Goal: Information Seeking & Learning: Learn about a topic

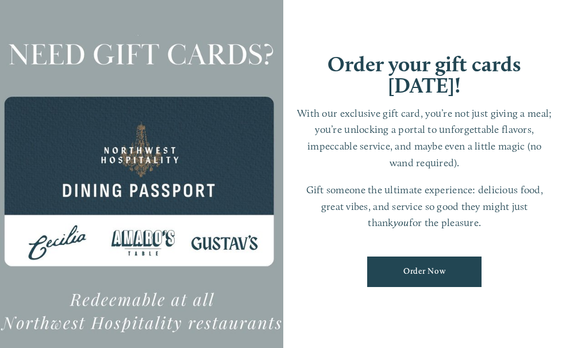
scroll to position [24, 0]
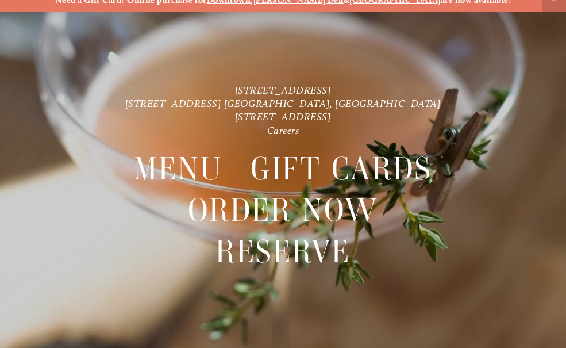
scroll to position [24, 0]
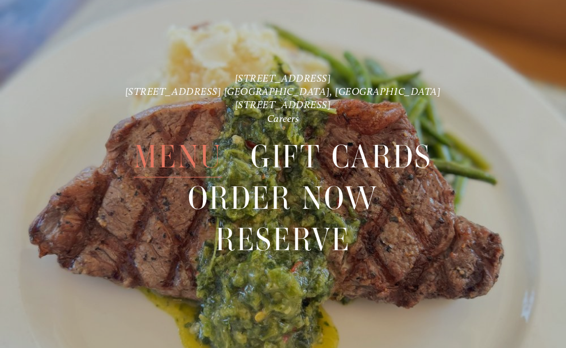
click at [203, 147] on span "Menu" at bounding box center [178, 156] width 88 height 41
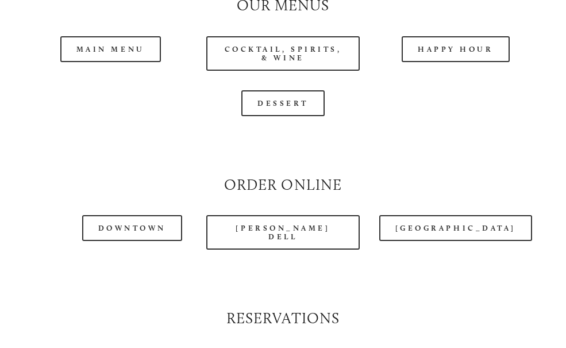
scroll to position [1035, 0]
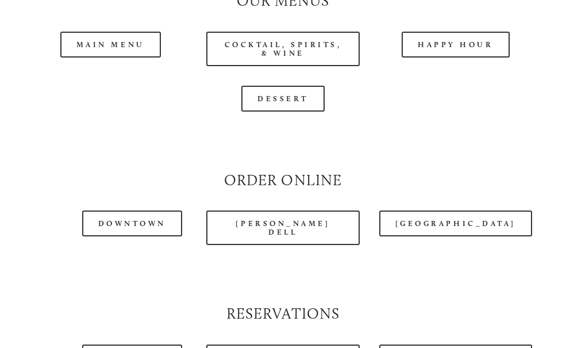
click at [447, 42] on header "Menu Order Now Visit Gallery 0" at bounding box center [283, 13] width 533 height 85
click at [436, 44] on header "Menu Order Now Visit Gallery 0" at bounding box center [283, 13] width 533 height 85
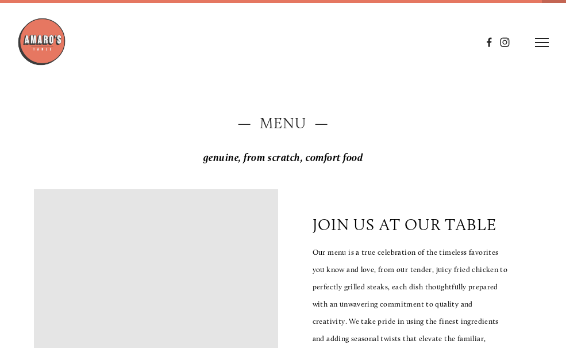
scroll to position [0, 0]
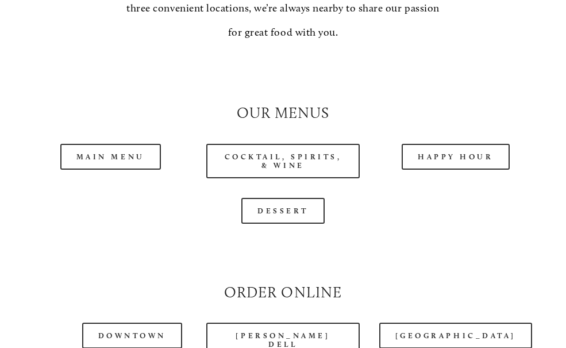
scroll to position [978, 0]
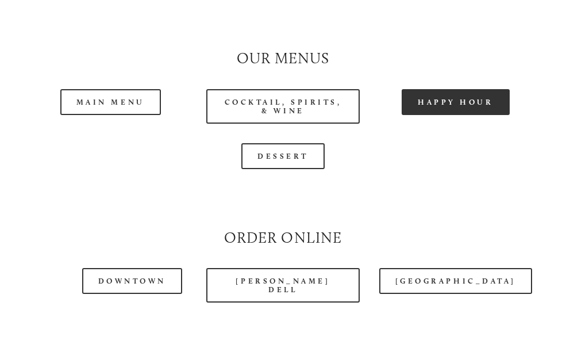
click at [422, 100] on link "Happy Hour" at bounding box center [456, 102] width 108 height 26
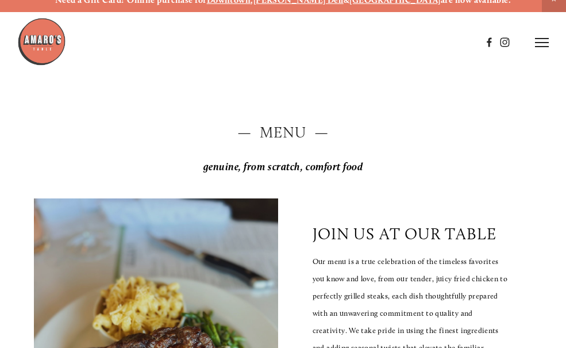
scroll to position [0, 0]
